Goal: Task Accomplishment & Management: Complete application form

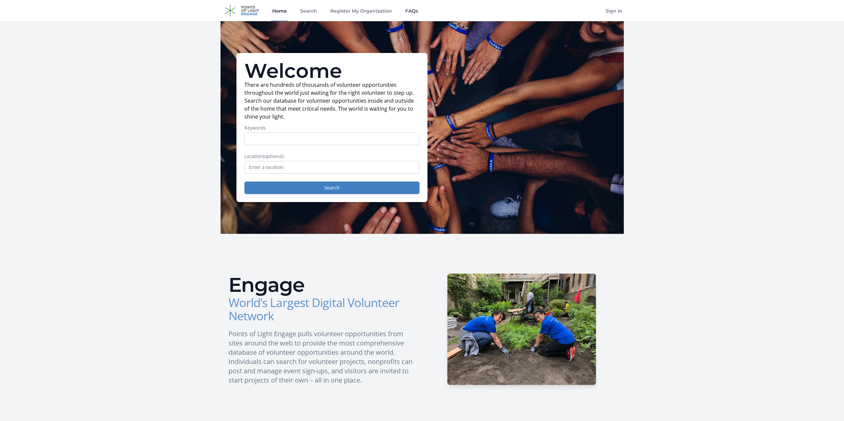
click at [413, 13] on link "FAQs" at bounding box center [411, 10] width 15 height 21
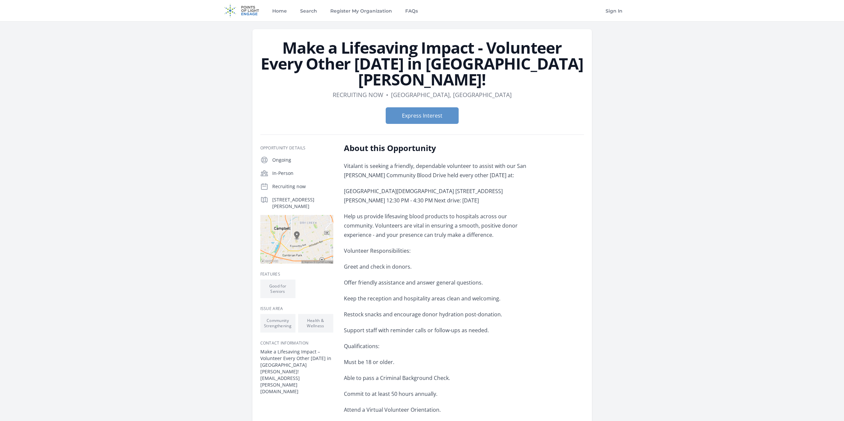
scroll to position [33, 0]
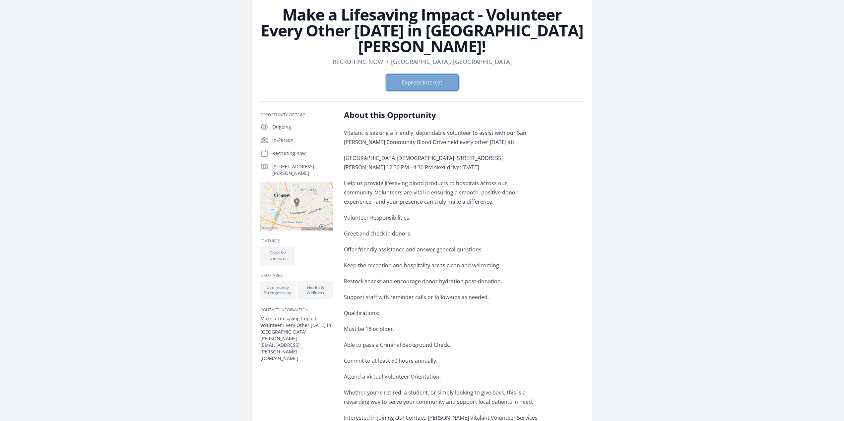
click at [449, 74] on button "Express Interest" at bounding box center [422, 82] width 73 height 17
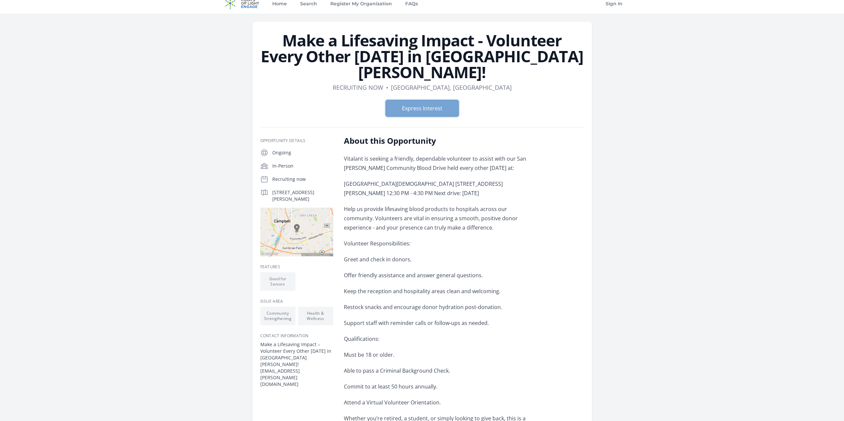
scroll to position [0, 0]
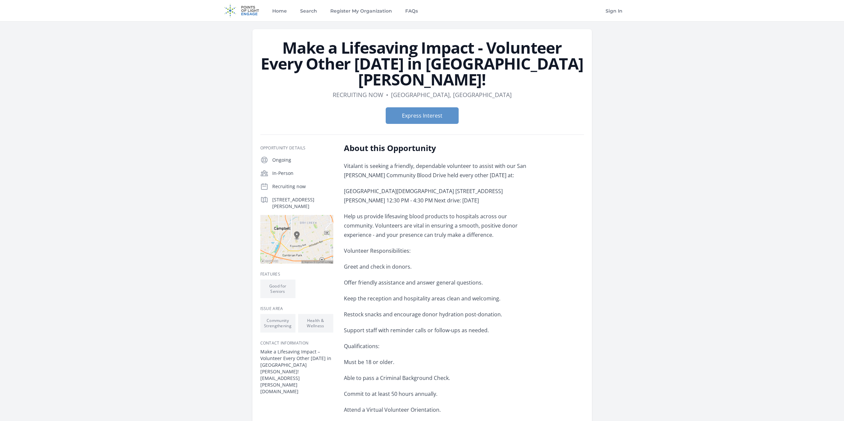
click at [417, 143] on div "About this Opportunity Vitalant is seeking a friendly, dependable volunteer to …" at bounding box center [441, 309] width 194 height 332
click at [346, 161] on p "Vitalant is seeking a friendly, dependable volunteer to assist with our San Jos…" at bounding box center [441, 170] width 194 height 19
drag, startPoint x: 469, startPoint y: 148, endPoint x: 473, endPoint y: 147, distance: 4.0
click at [470, 161] on p "Vitalant is seeking a friendly, dependable volunteer to assist with our San Jos…" at bounding box center [441, 170] width 194 height 19
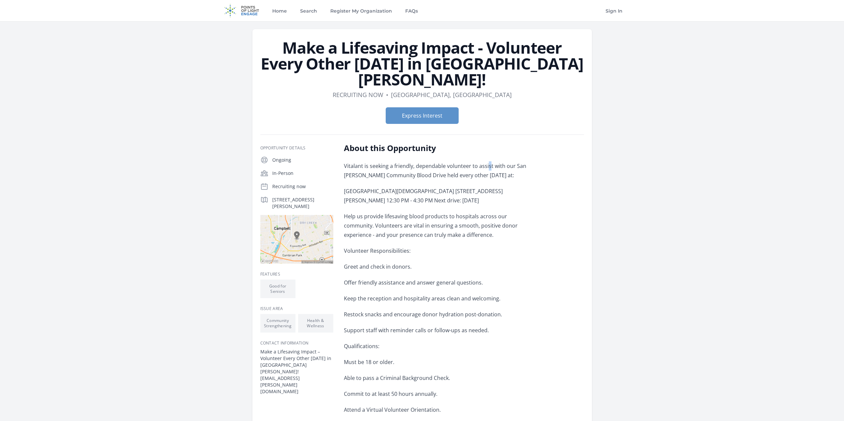
click at [488, 161] on p "Vitalant is seeking a friendly, dependable volunteer to assist with our San Jos…" at bounding box center [441, 170] width 194 height 19
click at [517, 161] on p "Vitalant is seeking a friendly, dependable volunteer to assist with our San Jos…" at bounding box center [441, 170] width 194 height 19
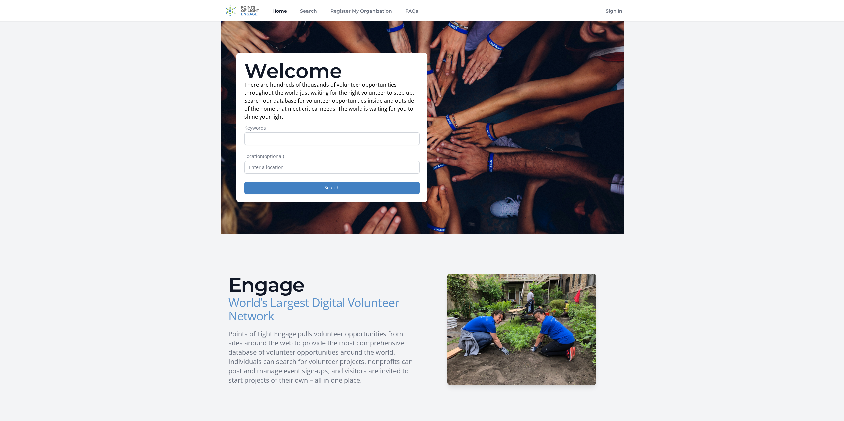
click at [367, 144] on input "Keywords" at bounding box center [331, 139] width 175 height 13
type input "museum"
click at [351, 182] on button "Search" at bounding box center [331, 188] width 175 height 13
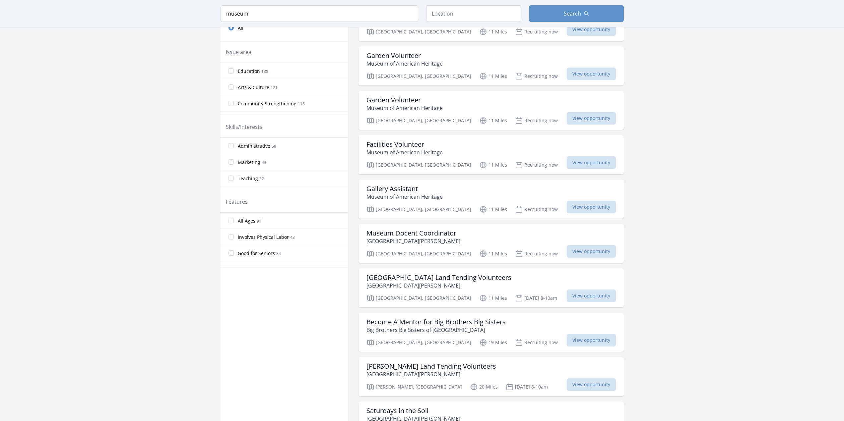
scroll to position [99, 0]
